Goal: Transaction & Acquisition: Purchase product/service

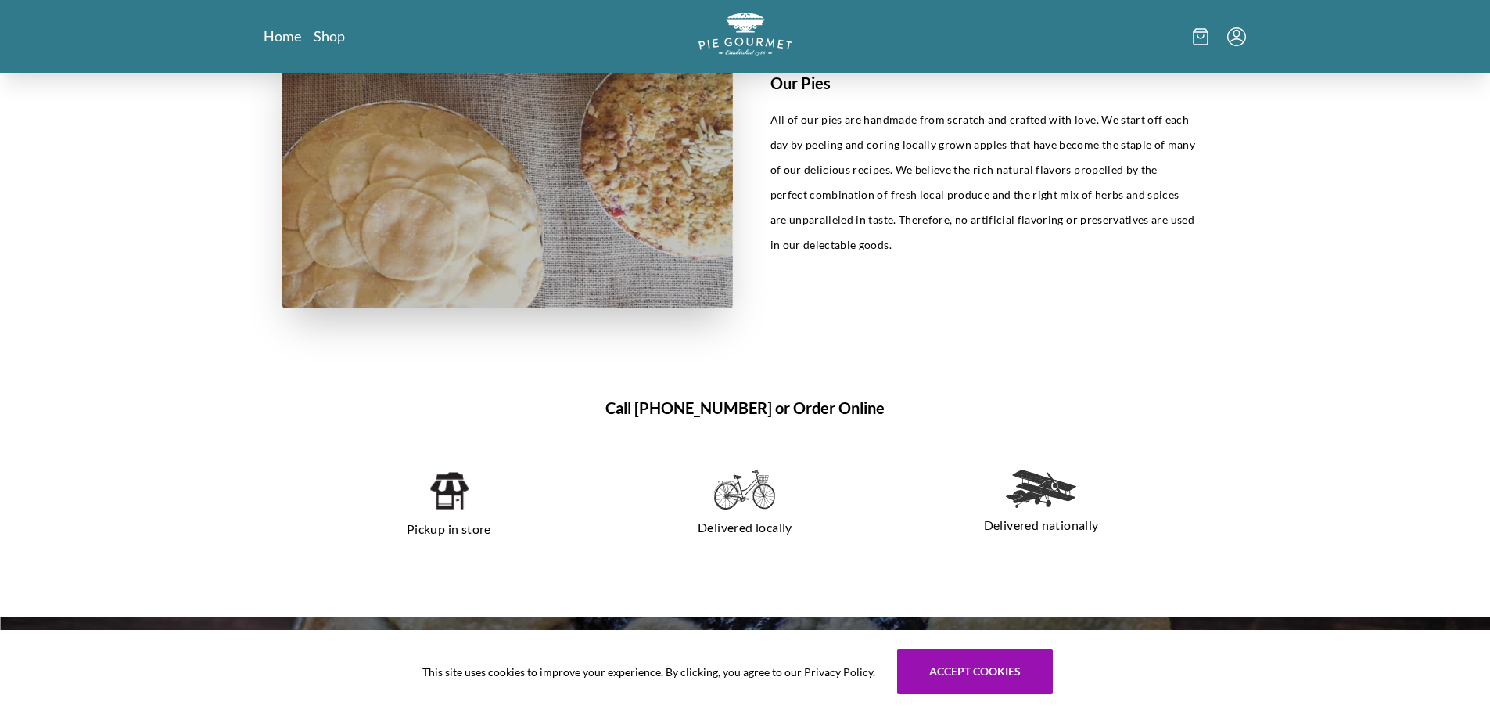
scroll to position [939, 0]
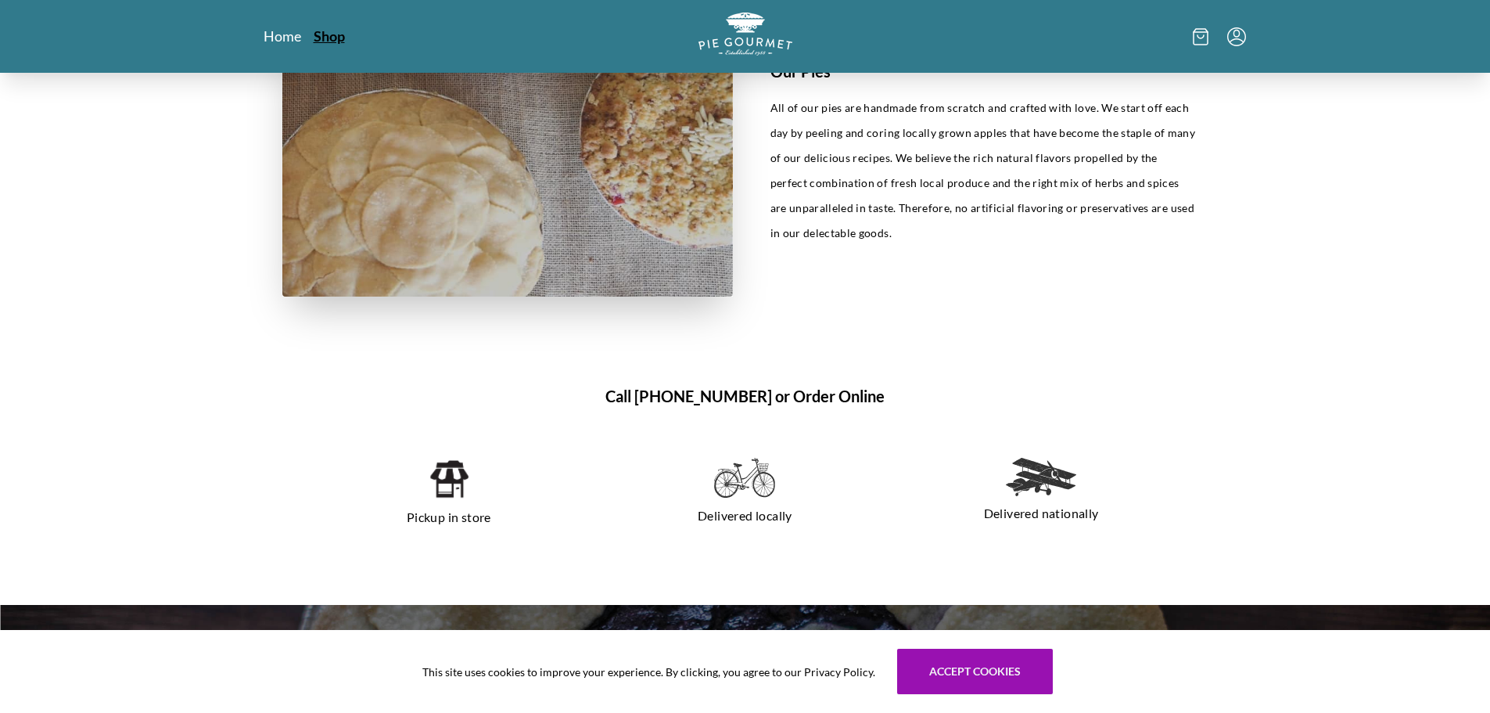
click at [326, 34] on link "Shop" at bounding box center [329, 36] width 31 height 19
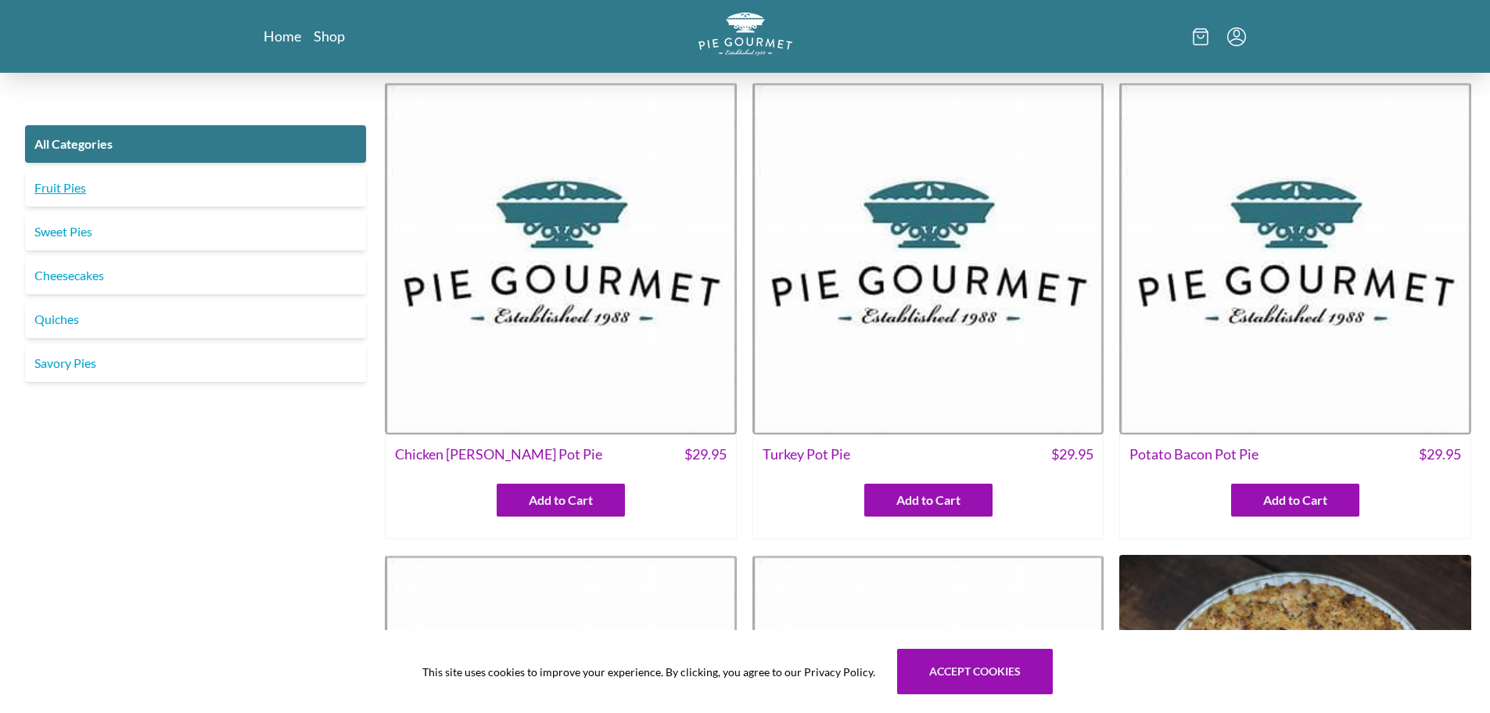
click at [272, 185] on link "Fruit Pies" at bounding box center [195, 188] width 341 height 38
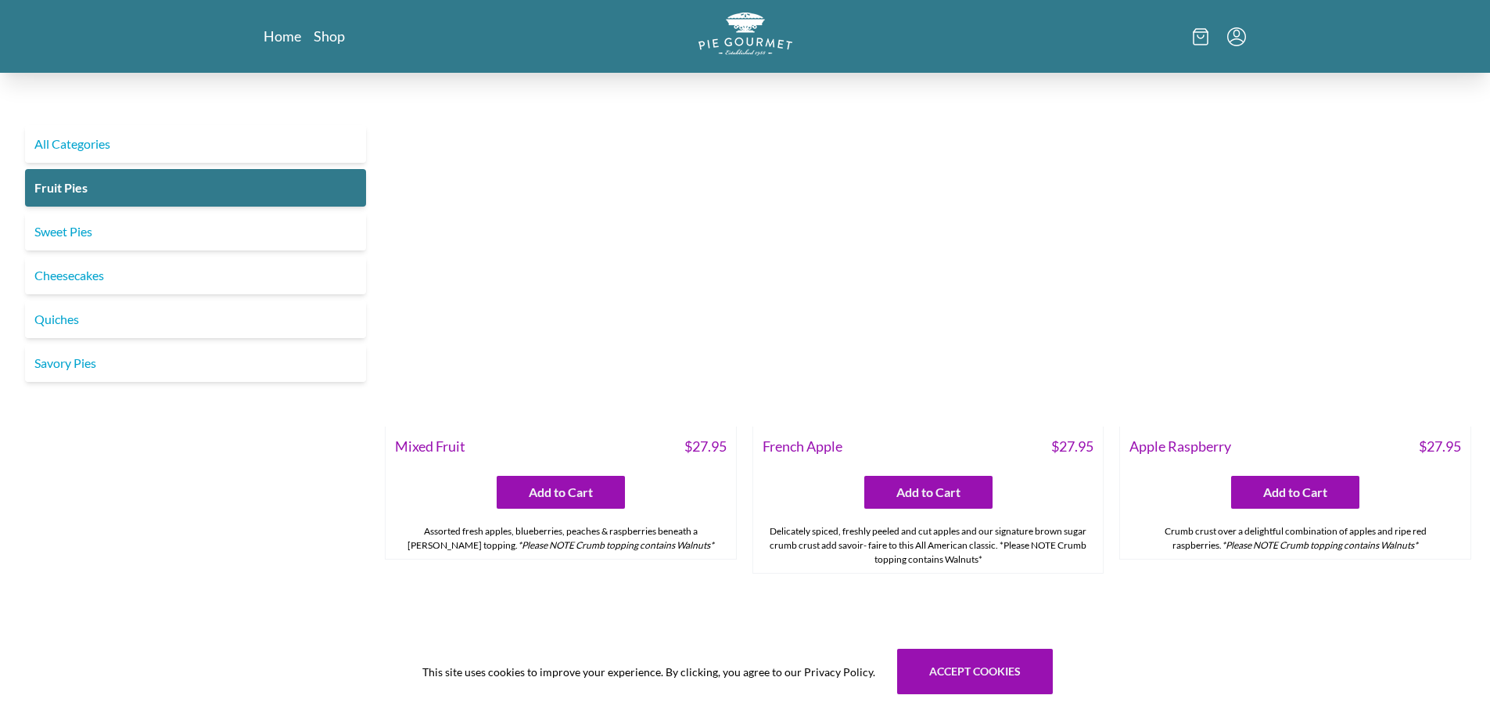
scroll to position [1956, 0]
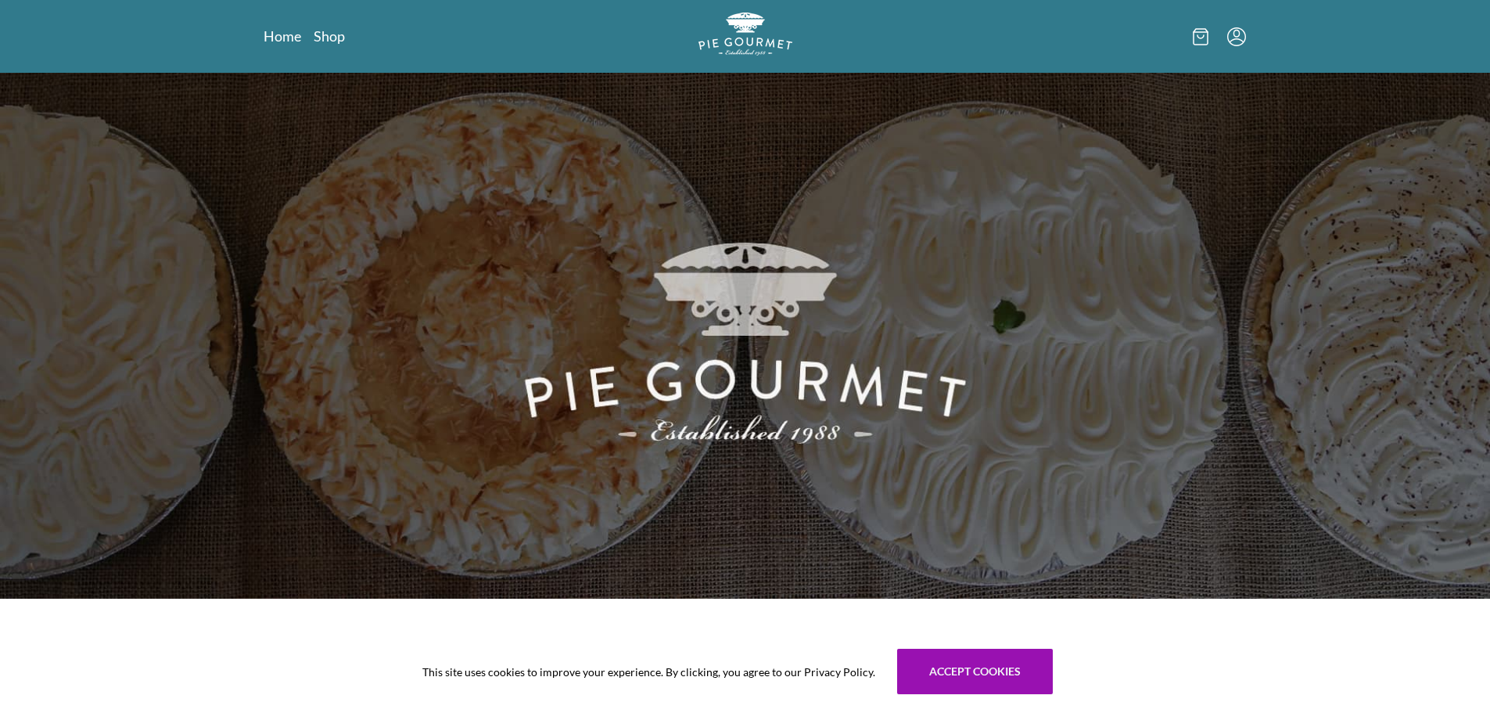
scroll to position [939, 0]
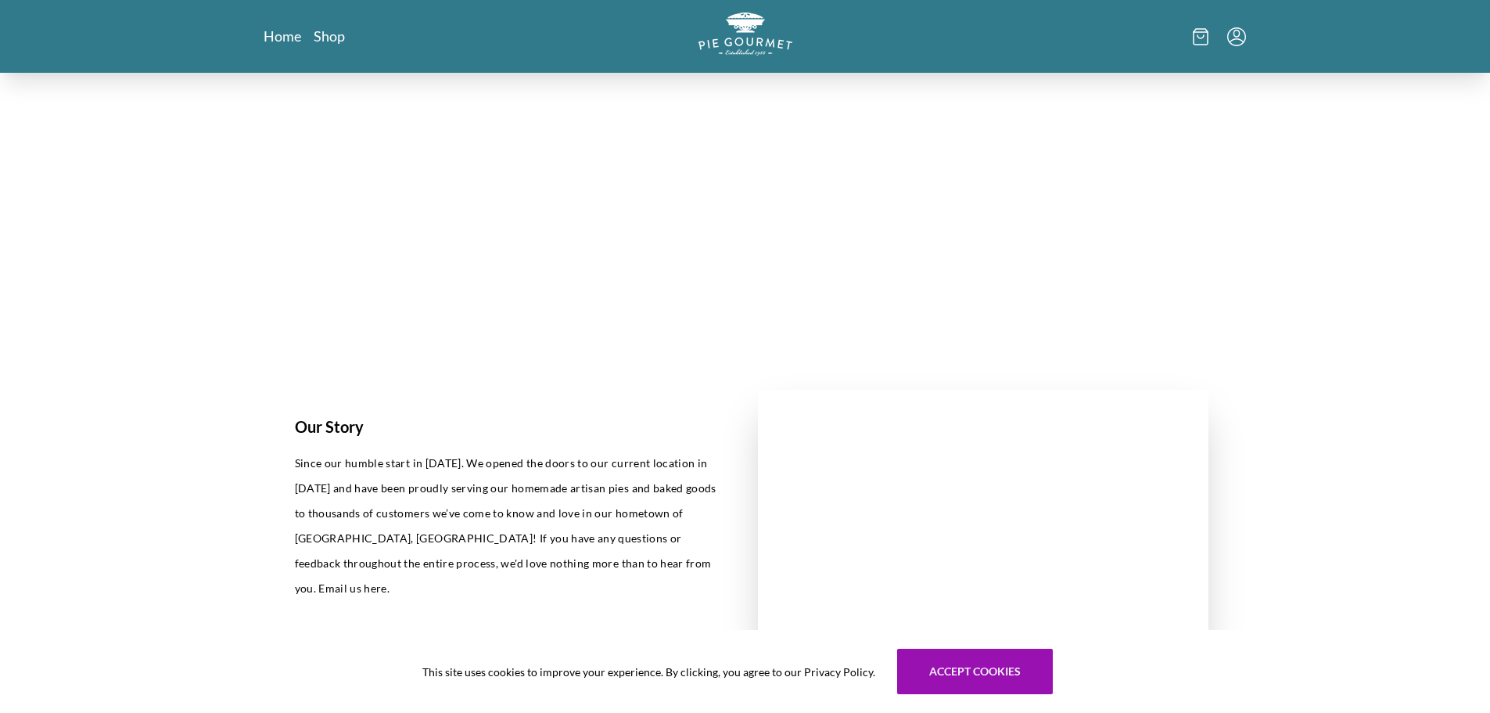
scroll to position [626, 0]
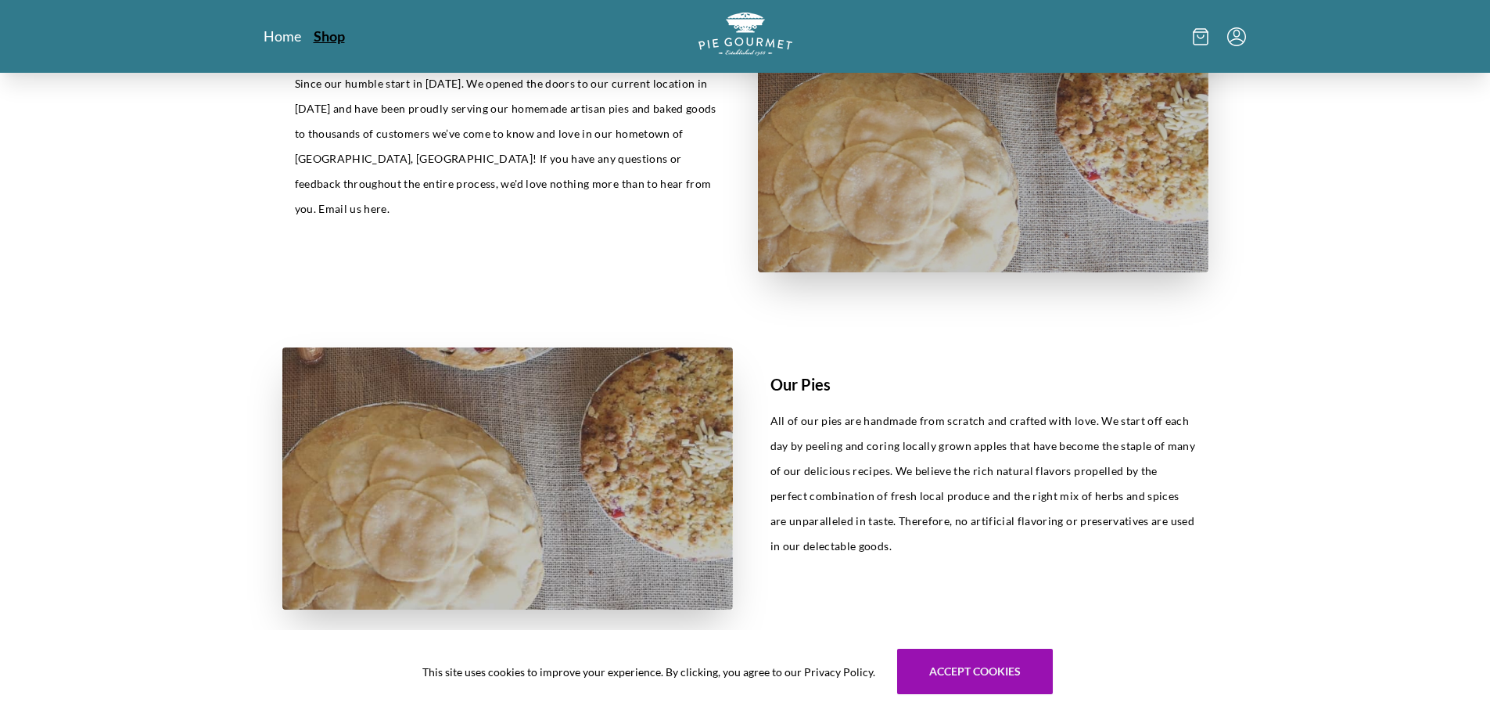
click at [326, 32] on link "Shop" at bounding box center [329, 36] width 31 height 19
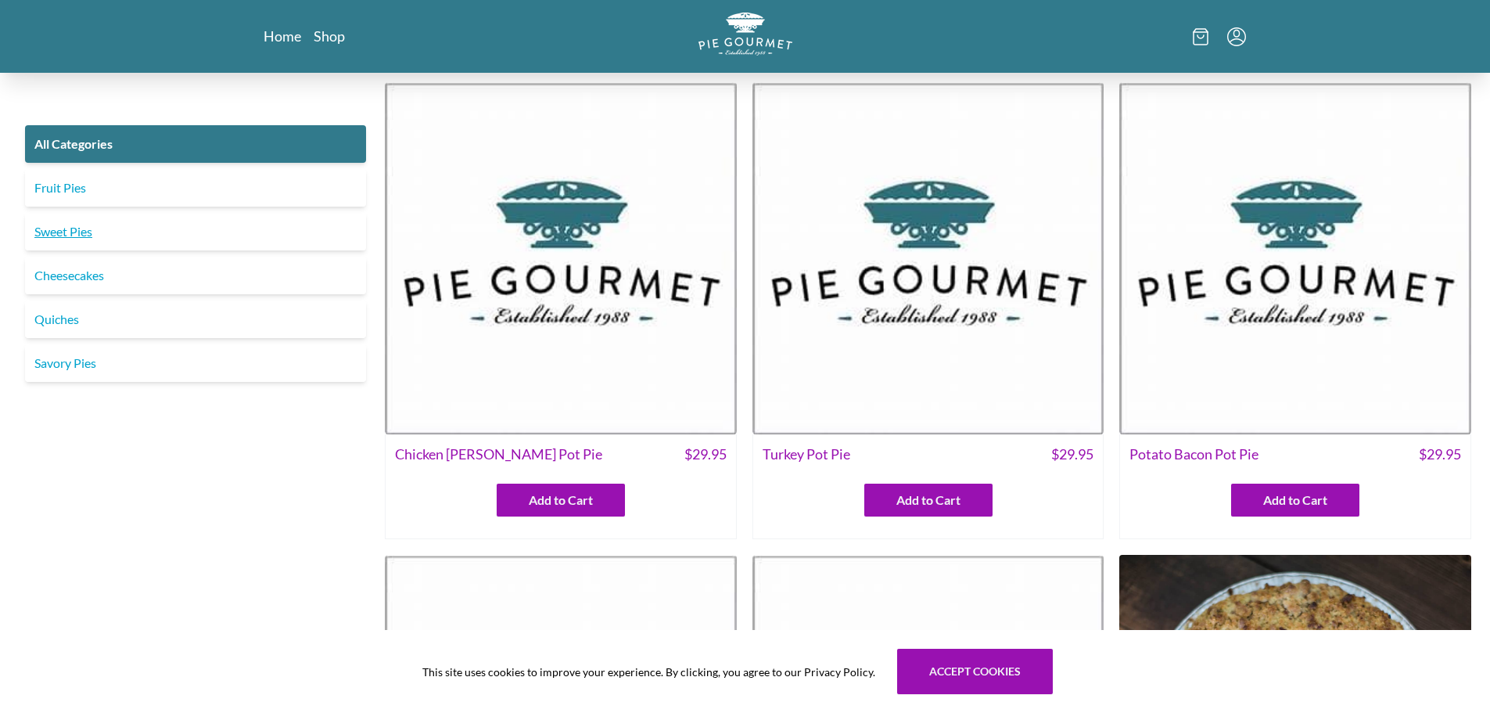
click at [76, 242] on link "Sweet Pies" at bounding box center [195, 232] width 341 height 38
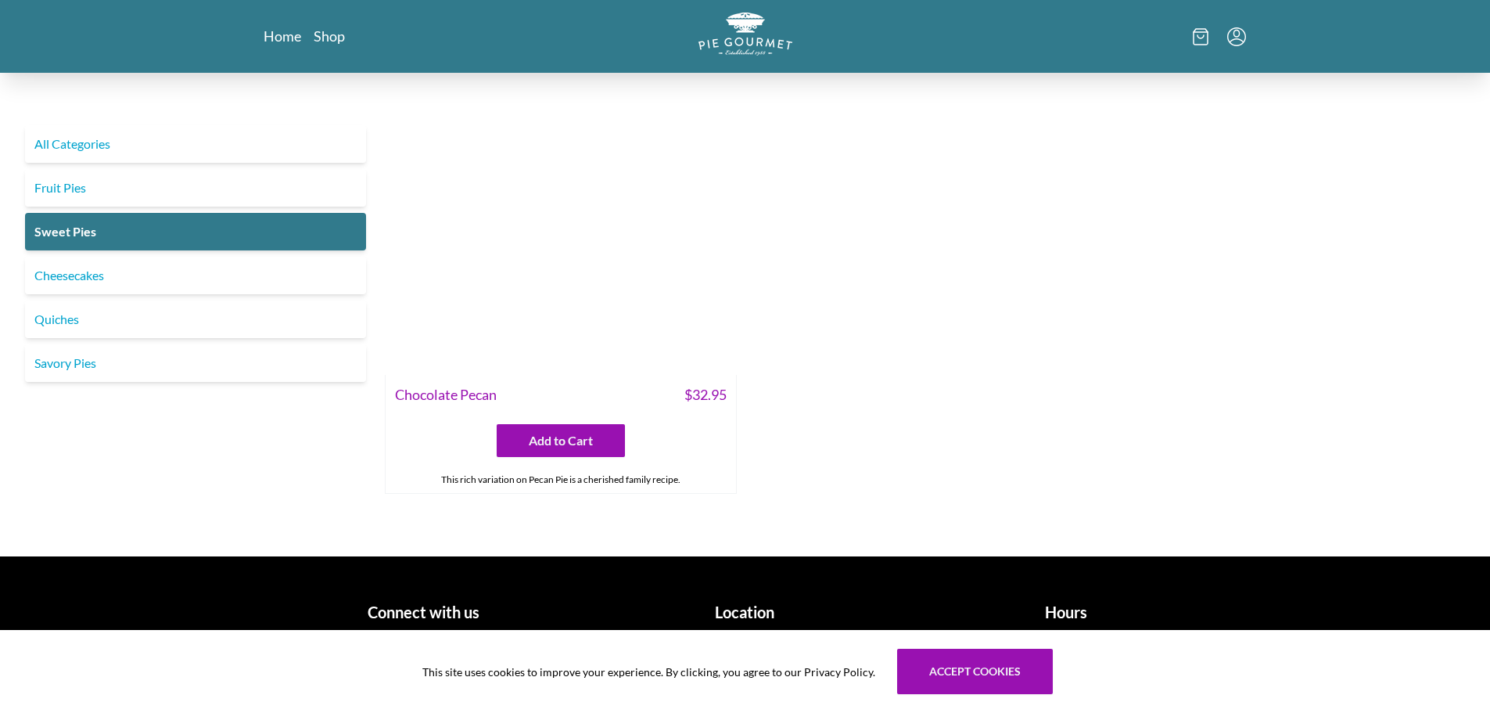
scroll to position [1045, 0]
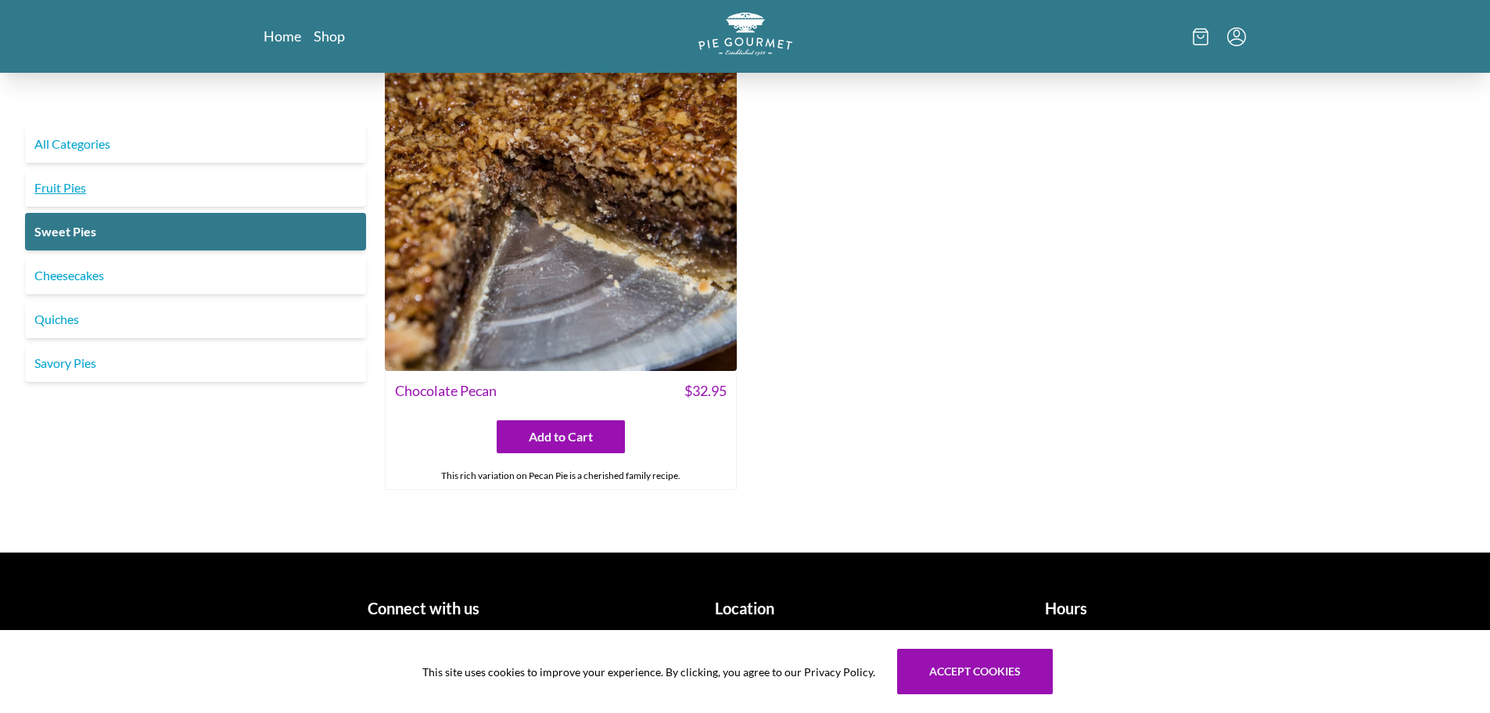
click at [113, 198] on link "Fruit Pies" at bounding box center [195, 188] width 341 height 38
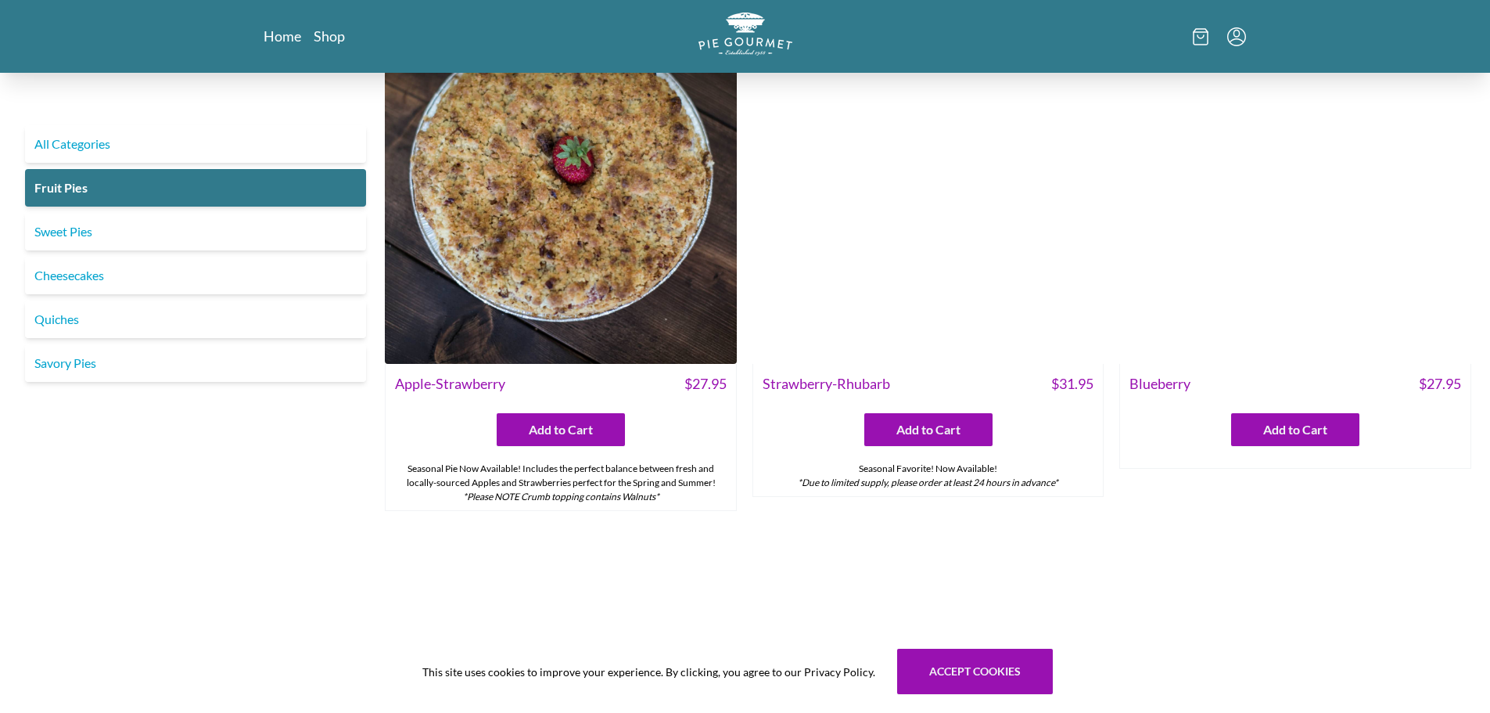
scroll to position [548, 0]
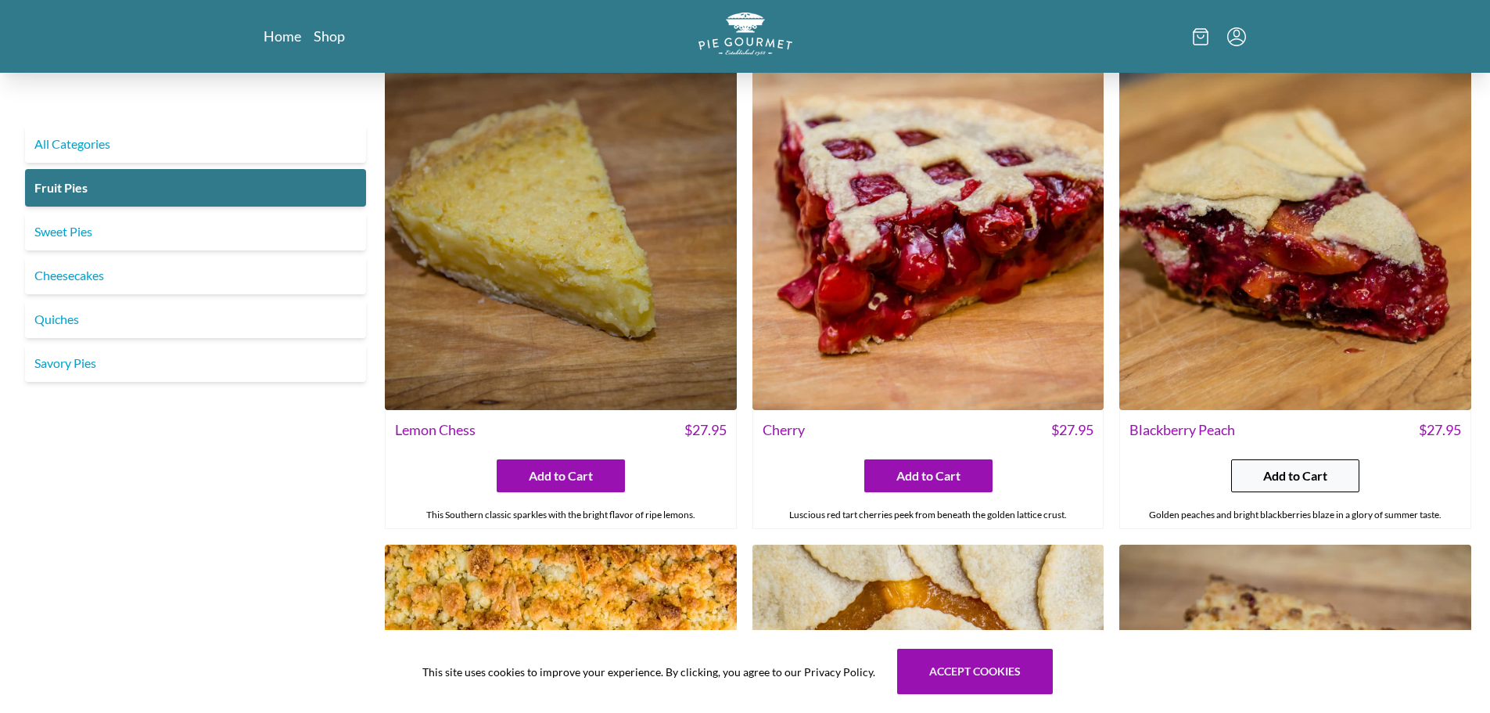
click at [1263, 472] on span "Add to Cart" at bounding box center [1295, 475] width 64 height 19
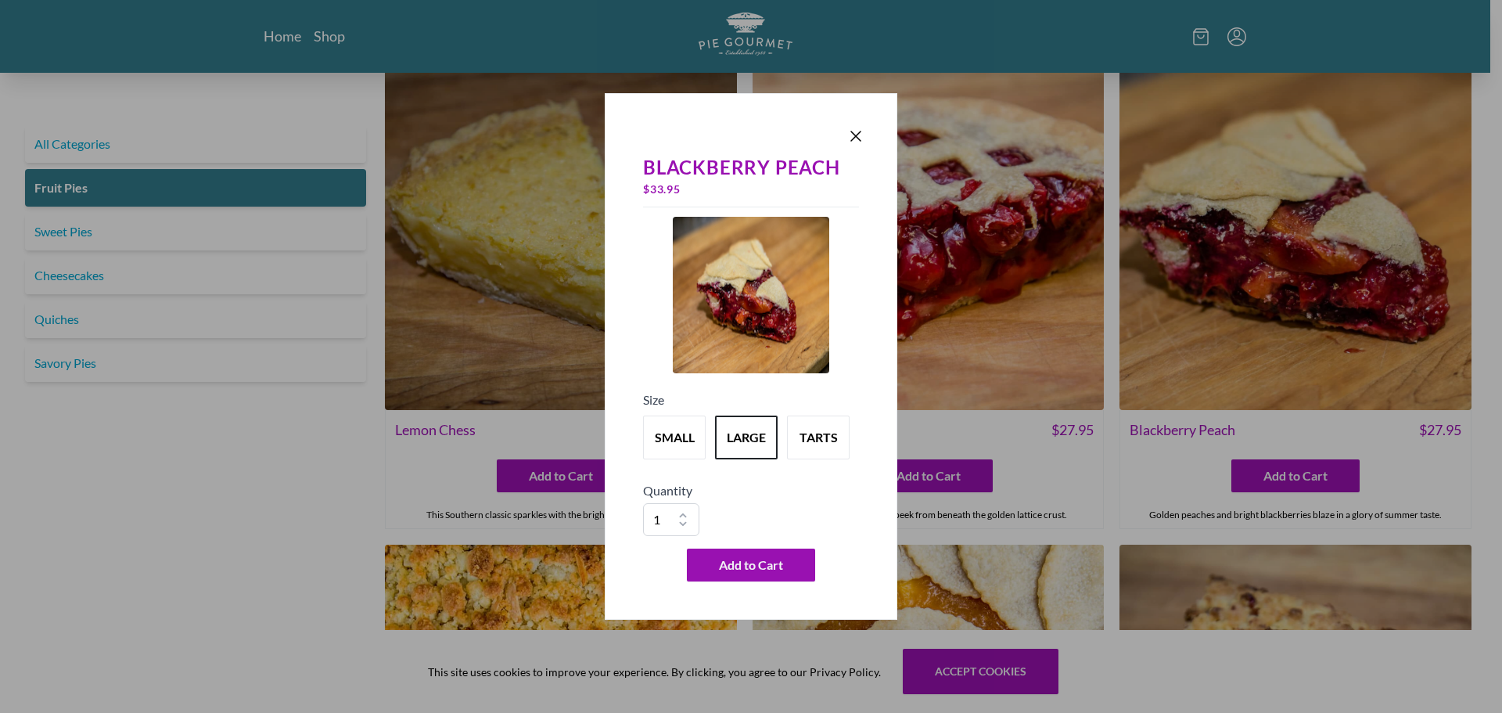
click at [868, 145] on div "Blackberry Peach $ 33.95 Size small large tarts Quantity 1 2 3 4 5 6 7 8 9 10 A…" at bounding box center [751, 356] width 293 height 526
click at [861, 139] on icon "Close panel" at bounding box center [855, 136] width 19 height 19
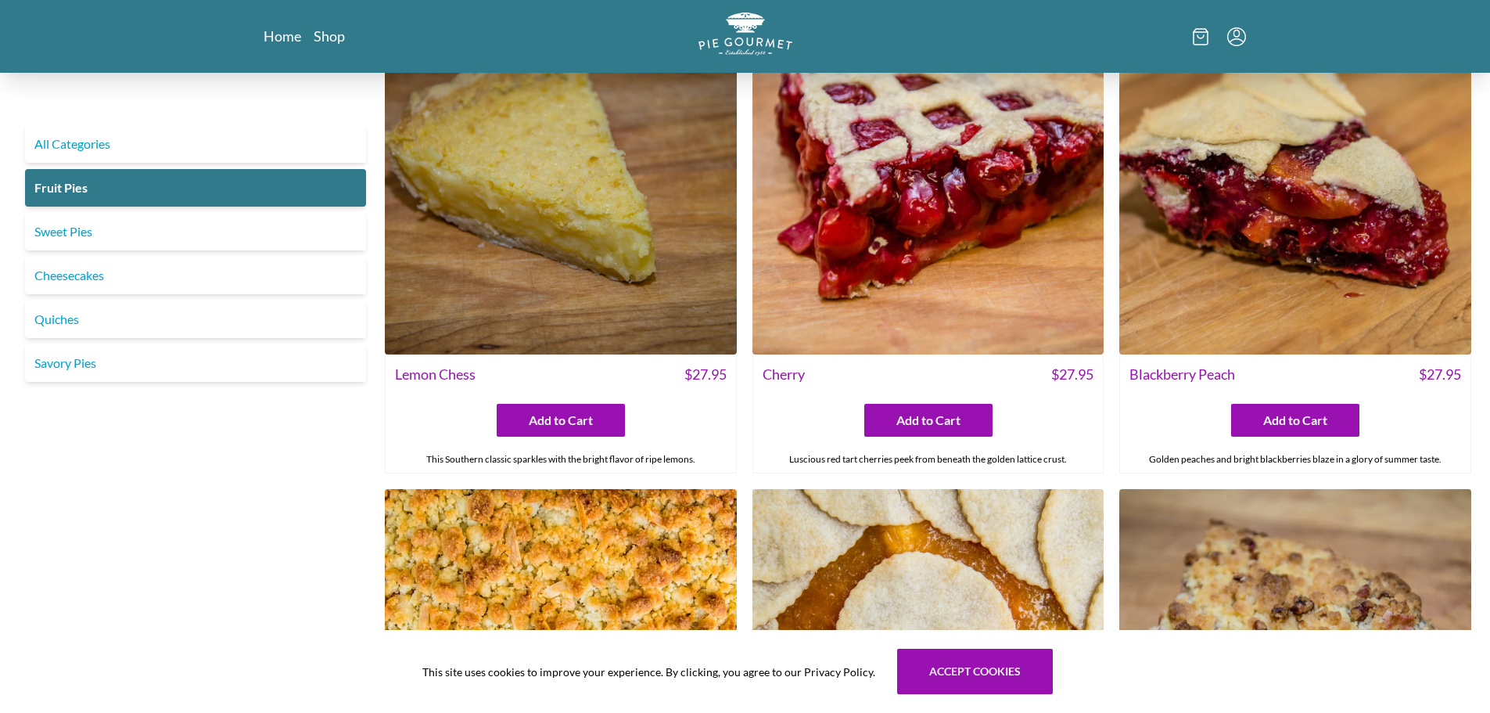
scroll to position [626, 0]
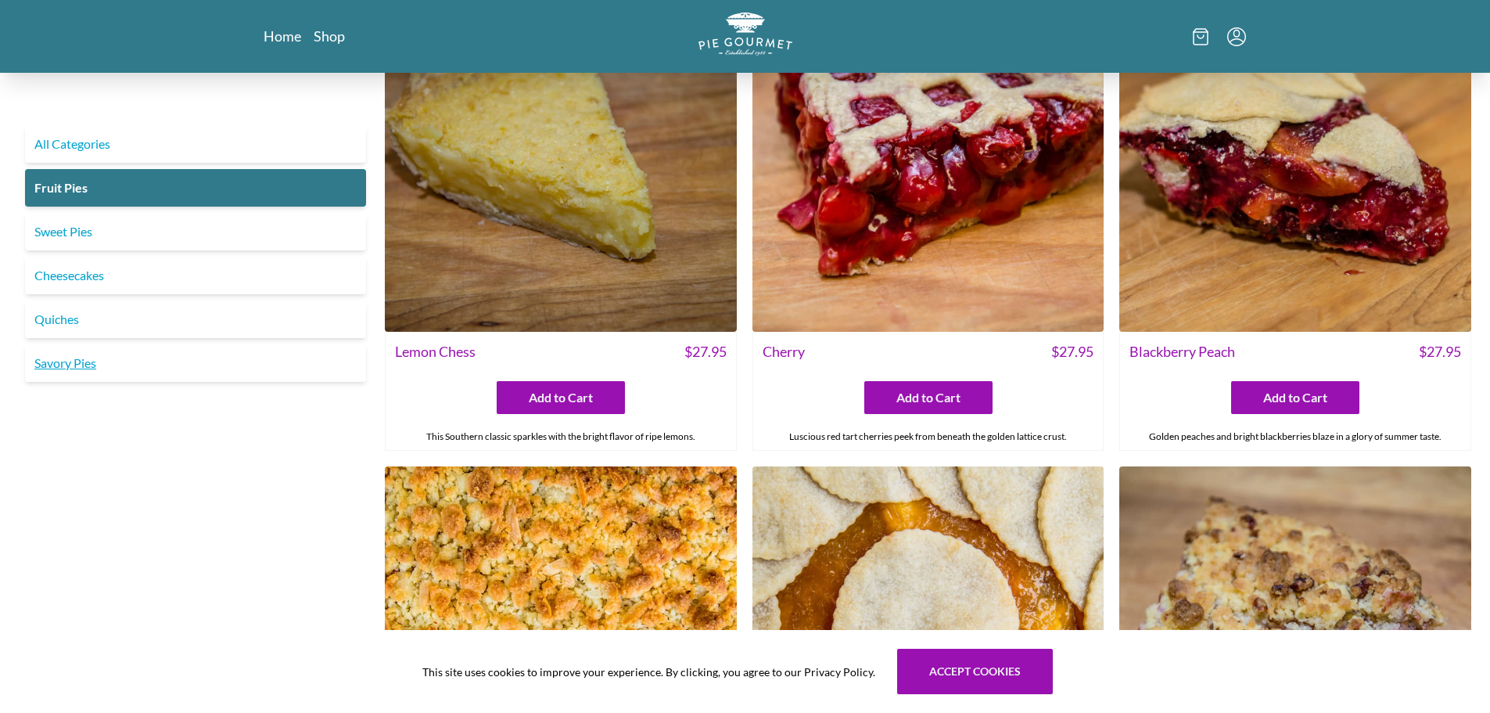
click at [88, 365] on link "Savory Pies" at bounding box center [195, 363] width 341 height 38
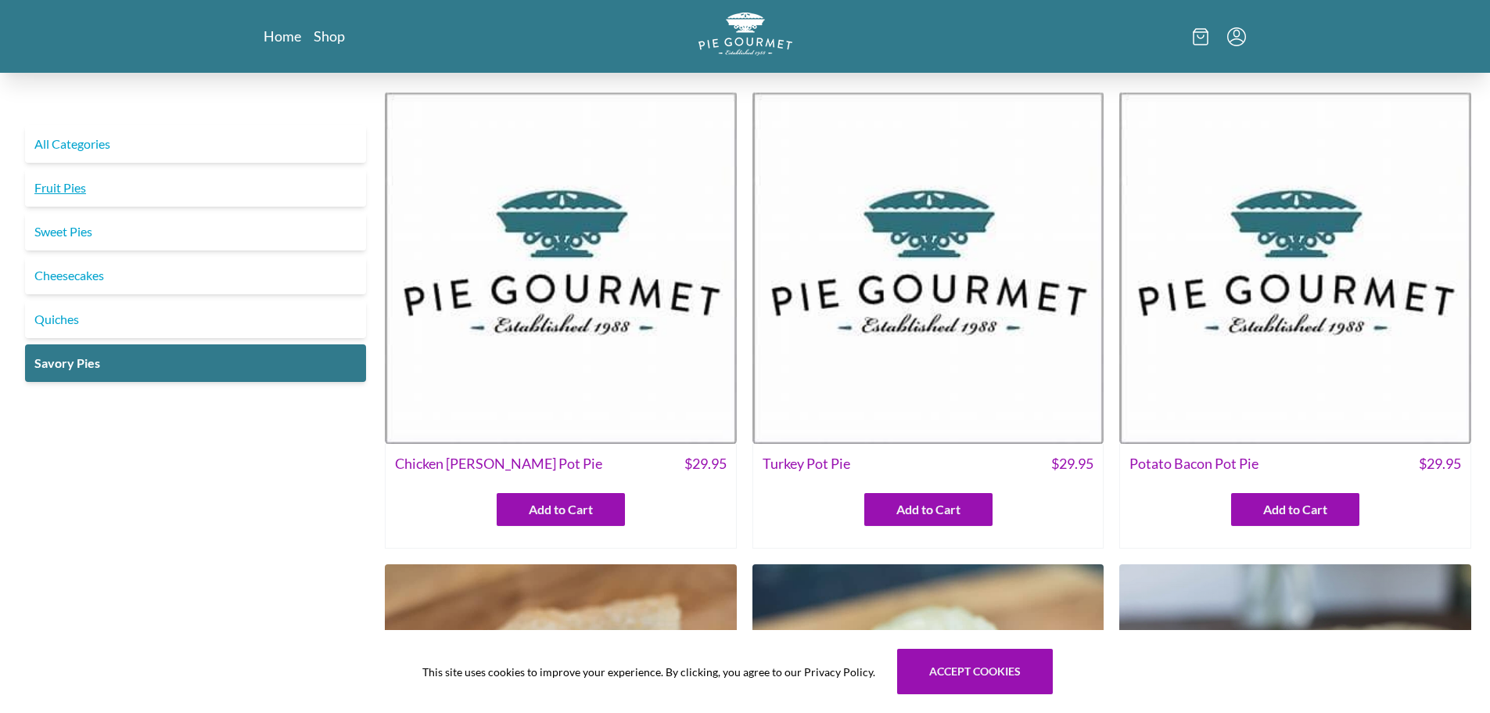
click at [144, 180] on link "Fruit Pies" at bounding box center [195, 188] width 341 height 38
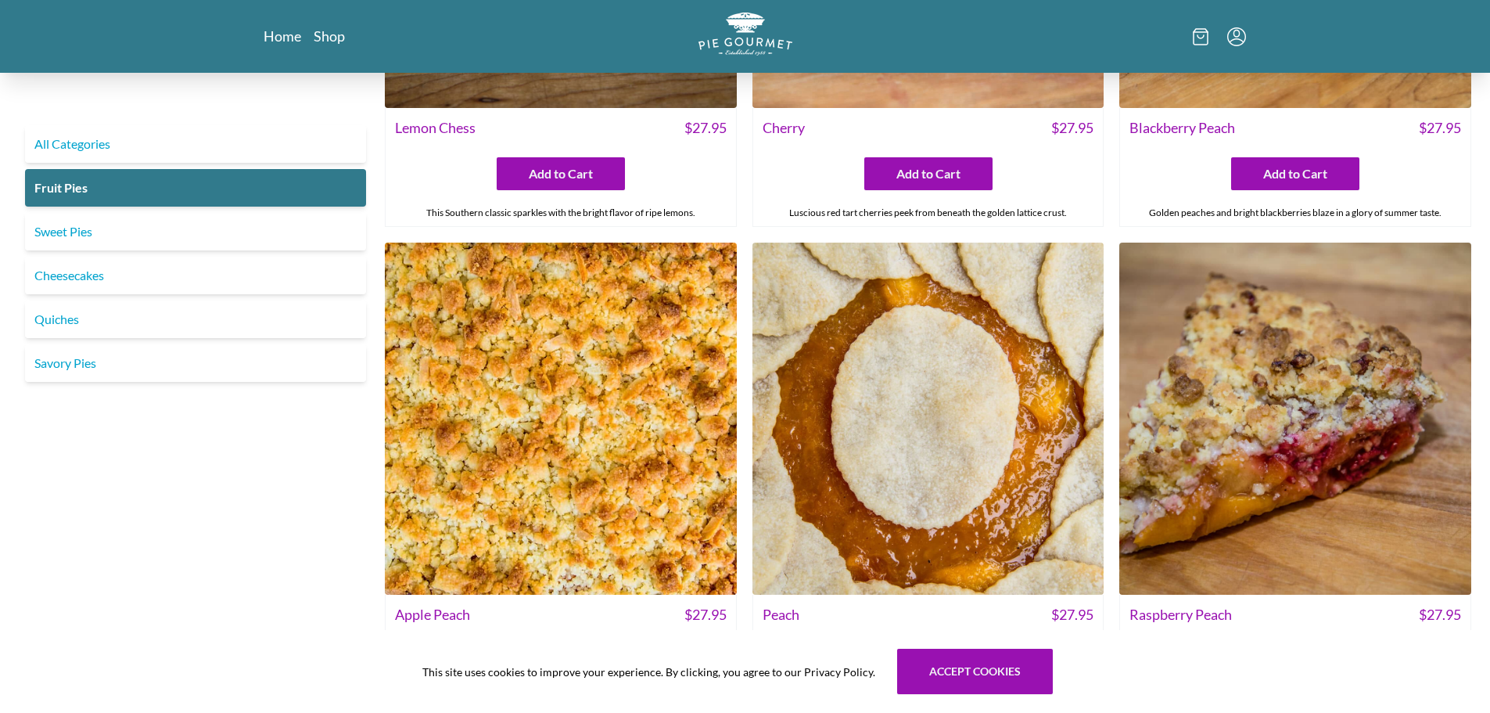
scroll to position [1191, 0]
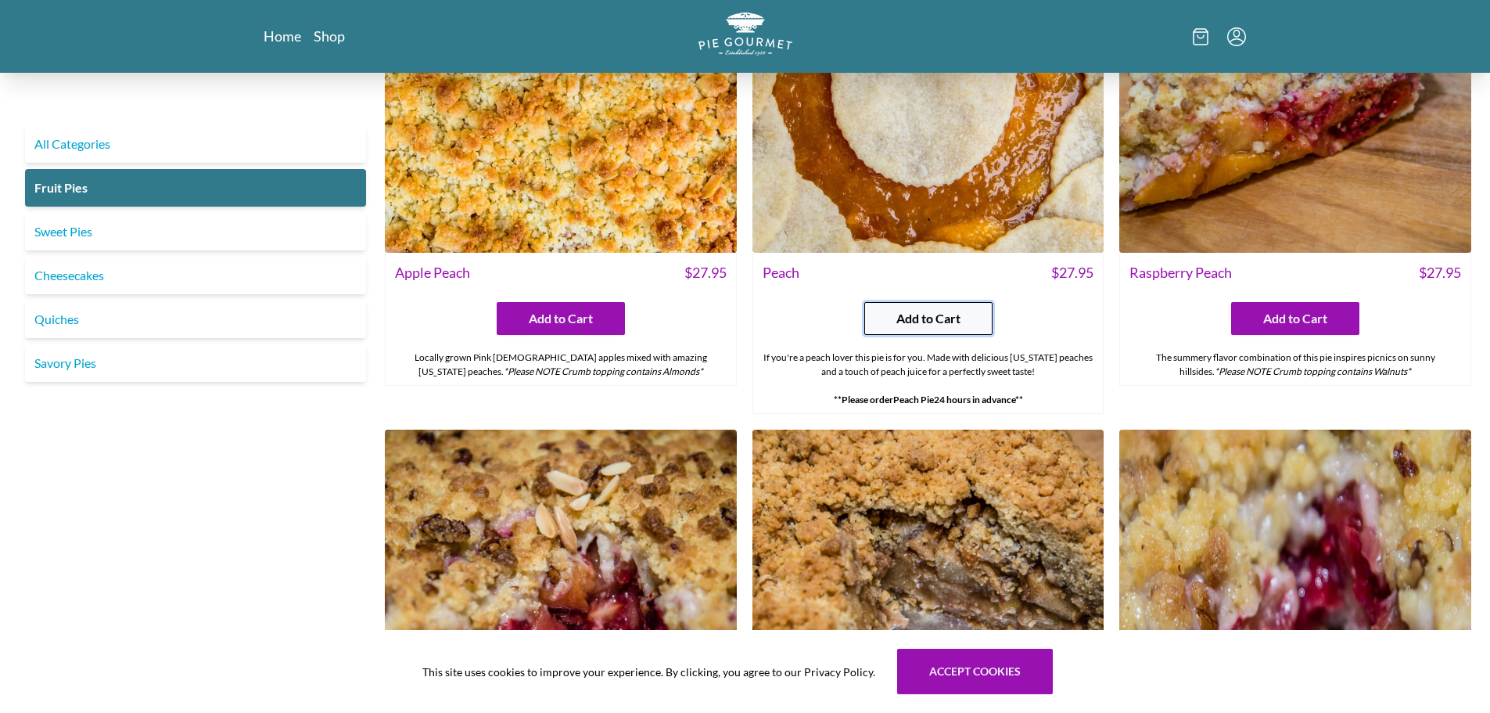
click at [933, 322] on span "Add to Cart" at bounding box center [928, 318] width 64 height 19
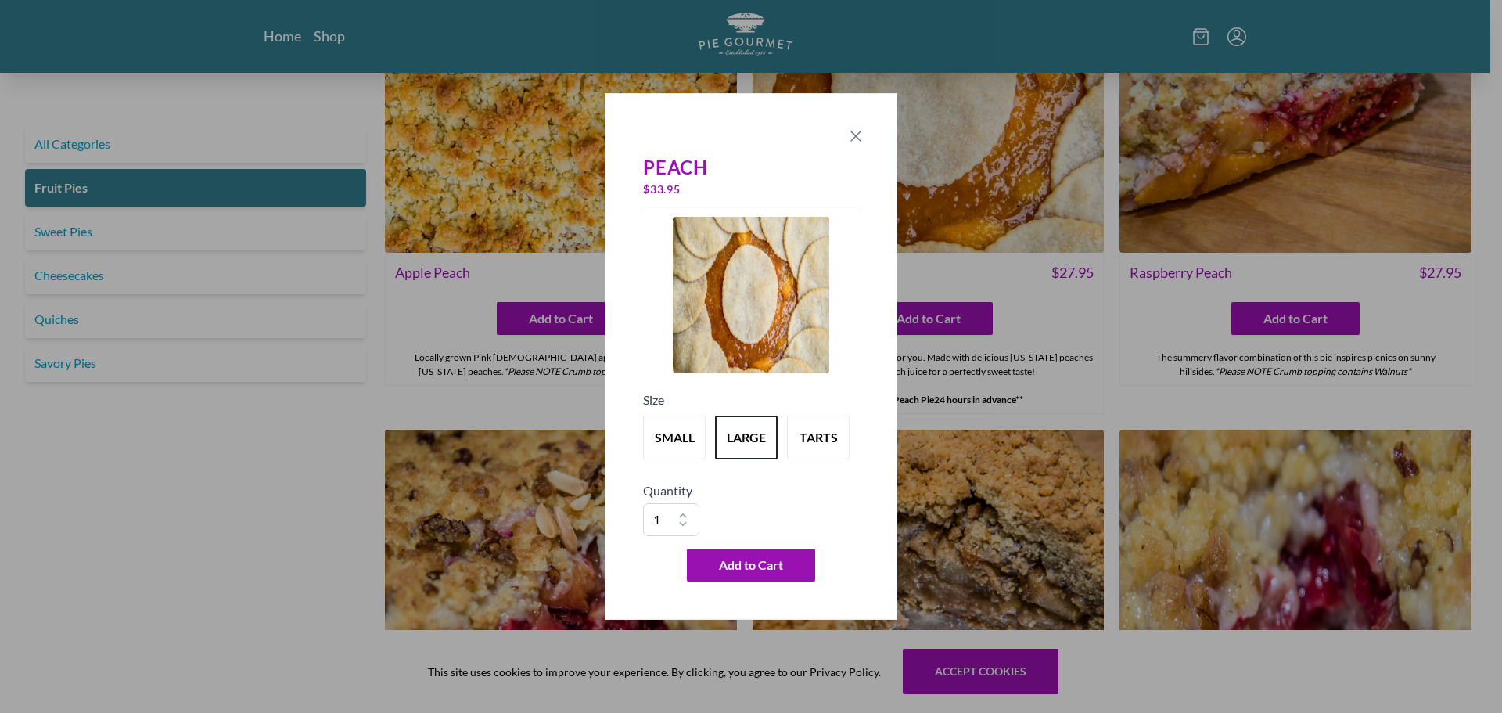
click at [856, 128] on icon "Close panel" at bounding box center [855, 136] width 19 height 19
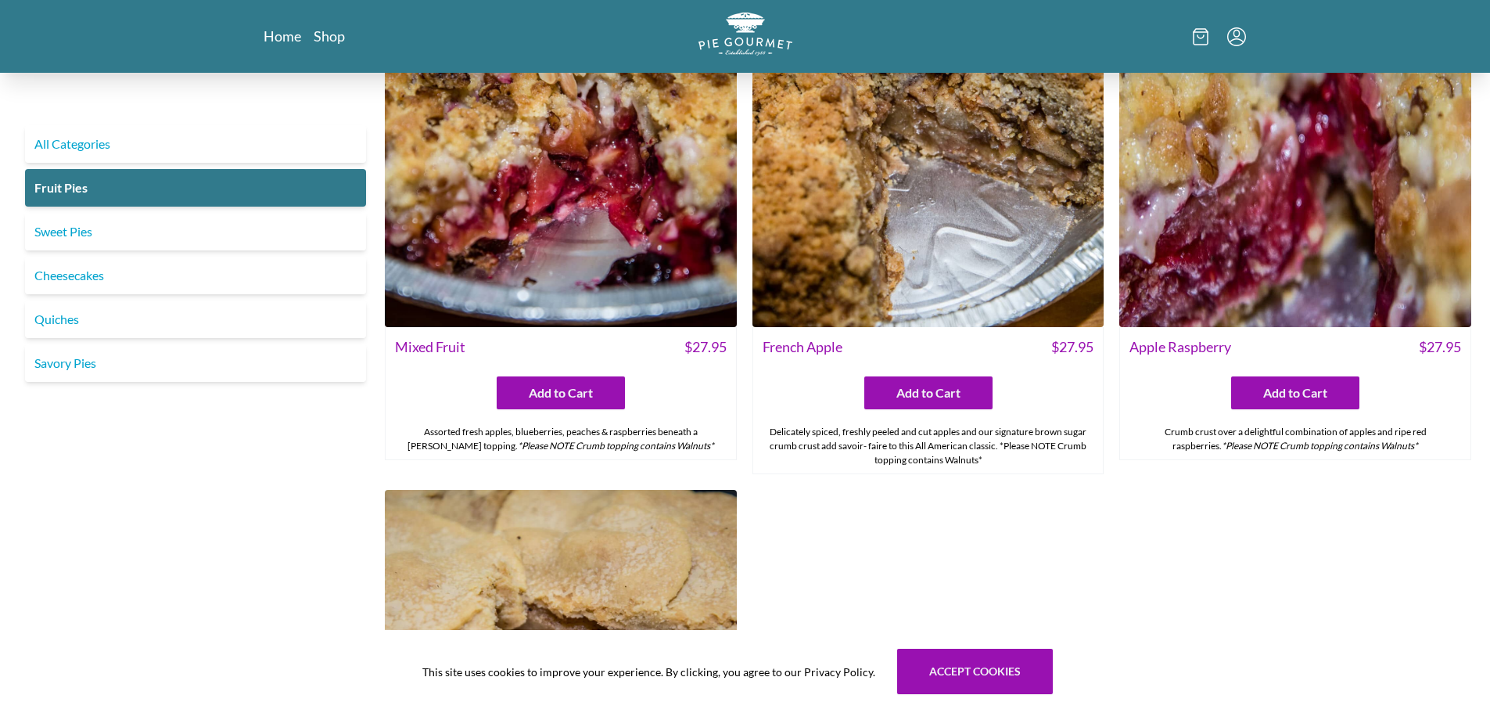
scroll to position [1661, 0]
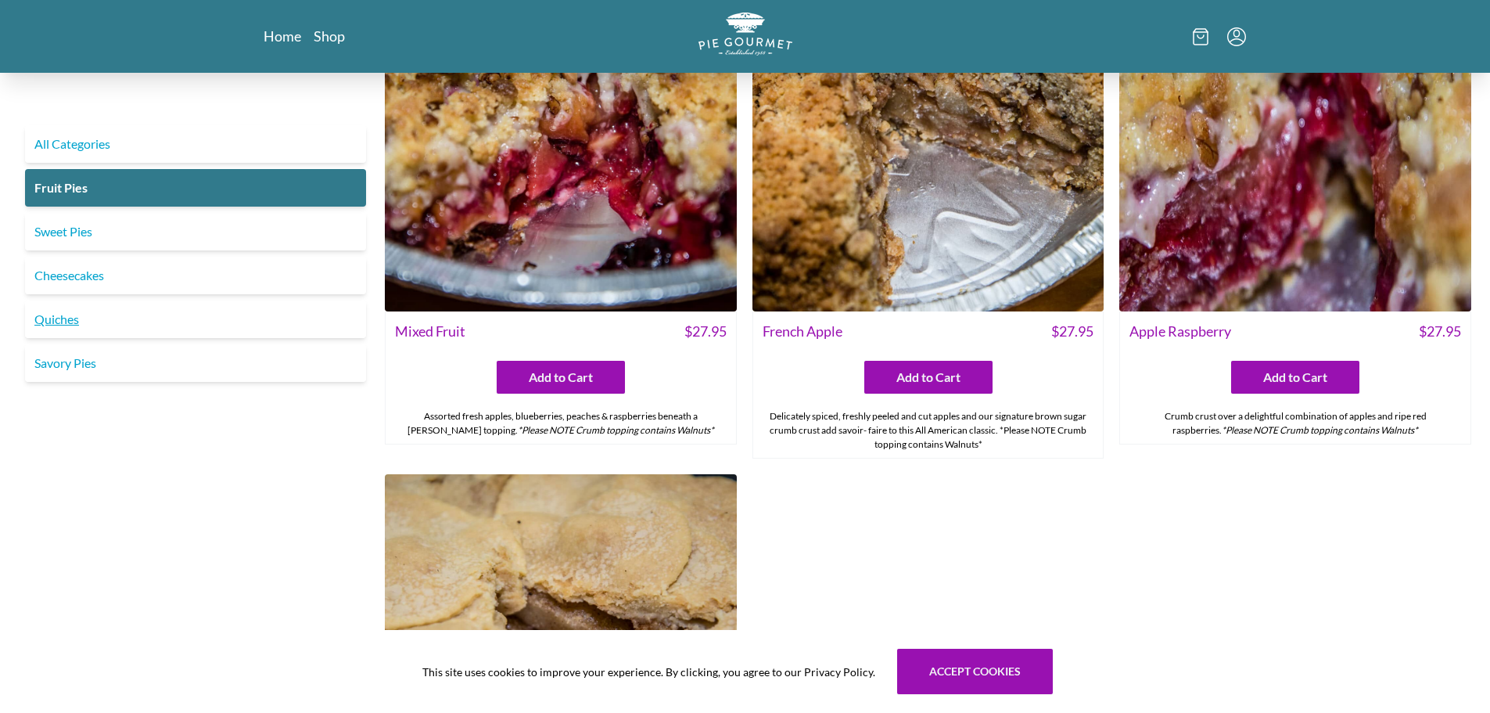
click at [109, 325] on link "Quiches" at bounding box center [195, 319] width 341 height 38
click at [106, 364] on link "Savory Pies" at bounding box center [195, 363] width 341 height 38
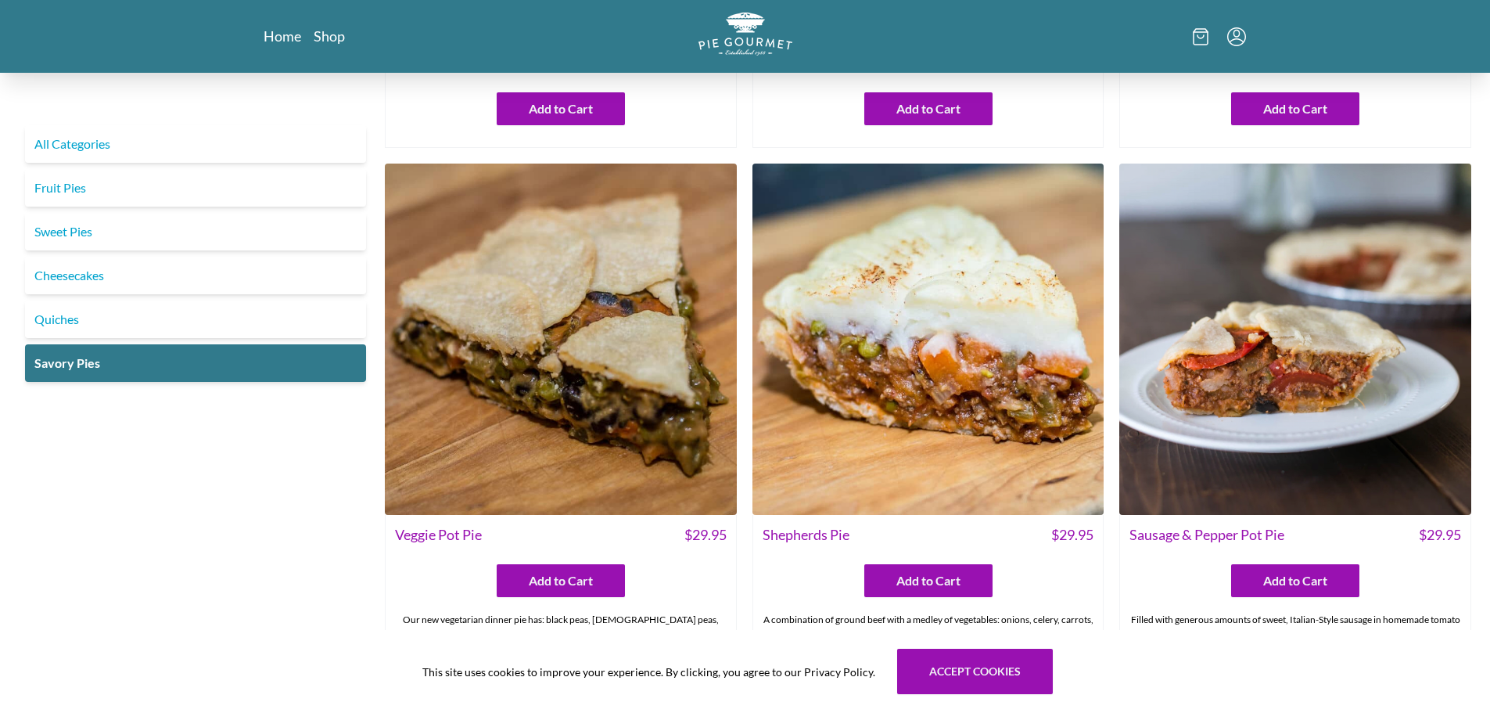
scroll to position [626, 0]
